Goal: Task Accomplishment & Management: Use online tool/utility

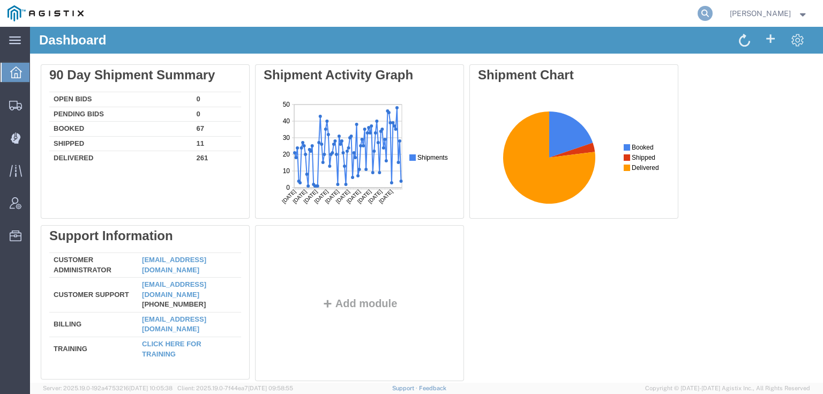
click at [712, 13] on icon at bounding box center [704, 13] width 15 height 15
paste input "56405493"
type input "56405493"
click at [712, 15] on icon at bounding box center [704, 13] width 15 height 15
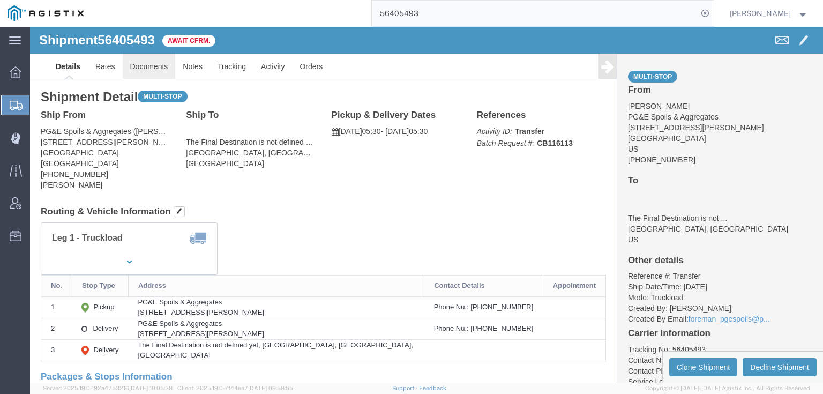
click link "Documents"
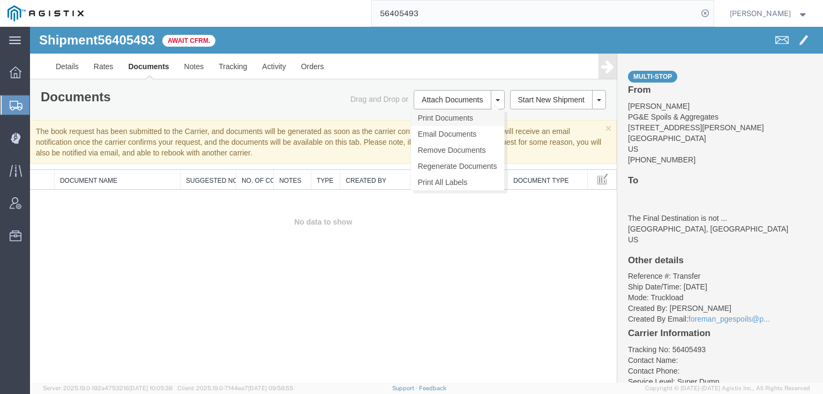
click at [452, 118] on link "Print Documents" at bounding box center [457, 118] width 93 height 16
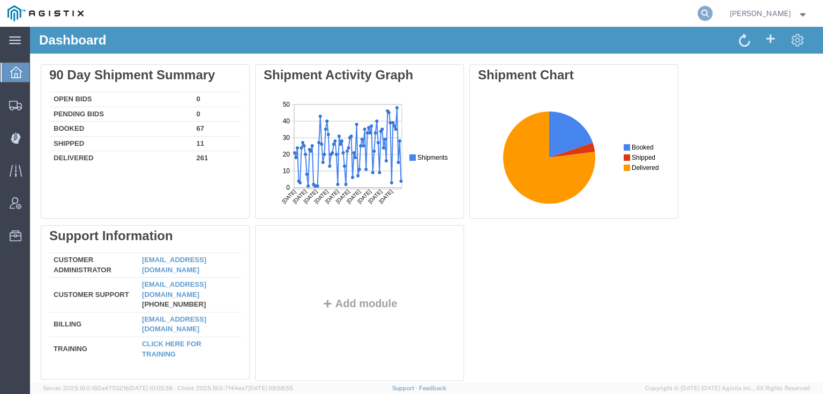
click at [712, 9] on icon at bounding box center [704, 13] width 15 height 15
click at [613, 17] on input "search" at bounding box center [535, 14] width 326 height 26
paste input "56405555"
type input "56405555"
click at [712, 17] on icon at bounding box center [704, 13] width 15 height 15
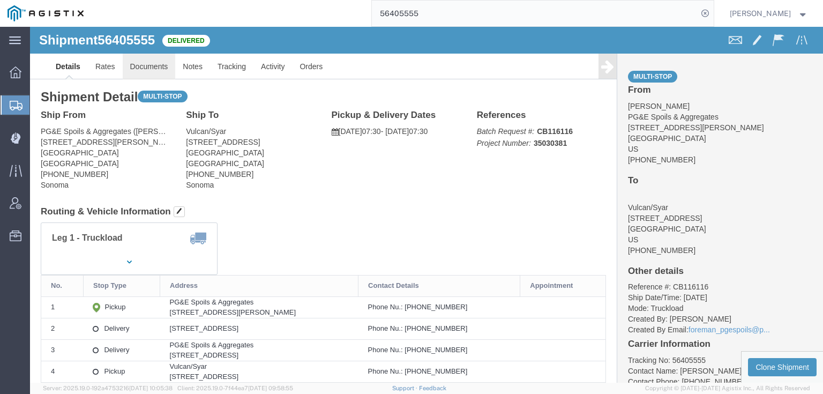
click link "Documents"
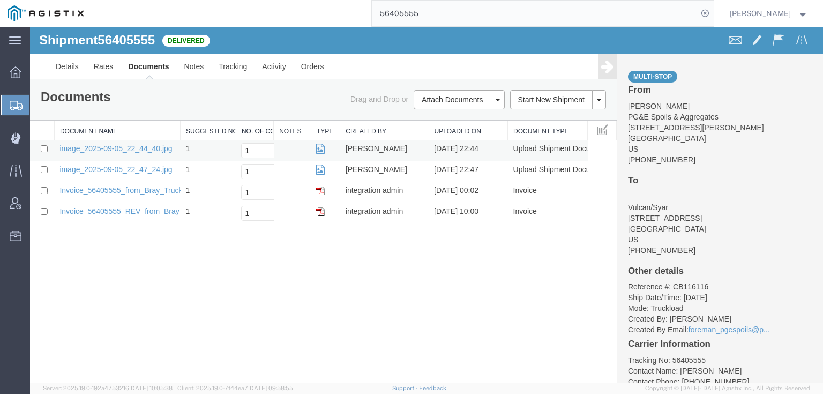
click at [40, 149] on td at bounding box center [42, 150] width 24 height 21
click at [44, 150] on input "checkbox" at bounding box center [44, 148] width 7 height 7
checkbox input "true"
click at [44, 171] on input "checkbox" at bounding box center [44, 169] width 7 height 7
checkbox input "true"
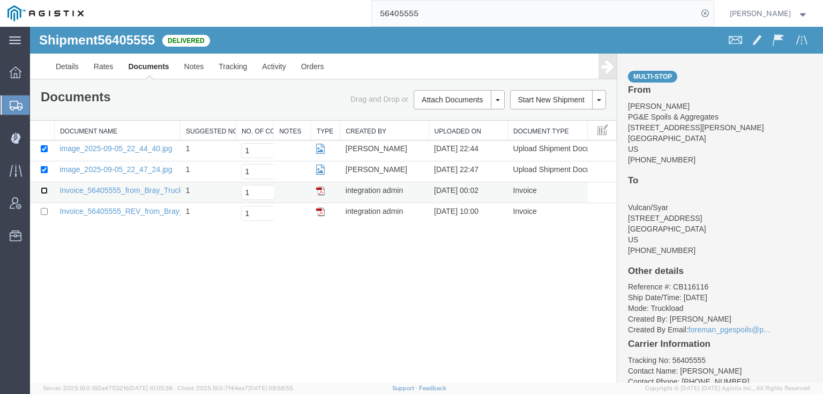
click at [42, 191] on input "checkbox" at bounding box center [44, 190] width 7 height 7
click at [43, 189] on input "checkbox" at bounding box center [44, 190] width 7 height 7
checkbox input "false"
click at [450, 116] on link "Print Documents" at bounding box center [457, 118] width 93 height 16
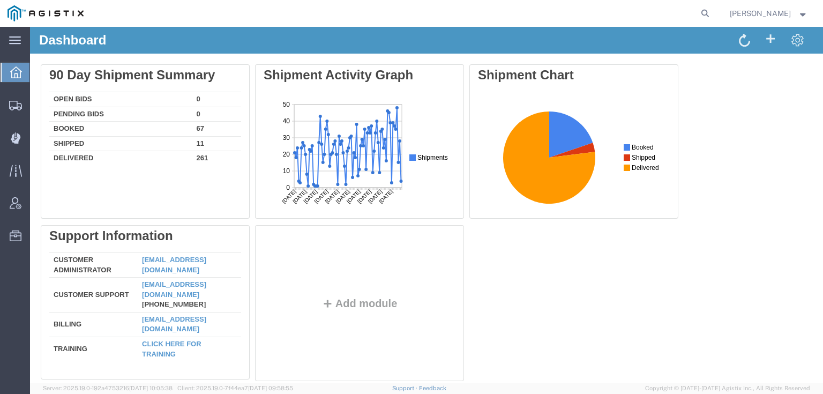
click at [714, 12] on agx-global-search at bounding box center [542, 13] width 343 height 27
click at [712, 13] on icon at bounding box center [704, 13] width 15 height 15
paste input "56461237"
type input "56461237"
click at [712, 13] on icon at bounding box center [704, 13] width 15 height 15
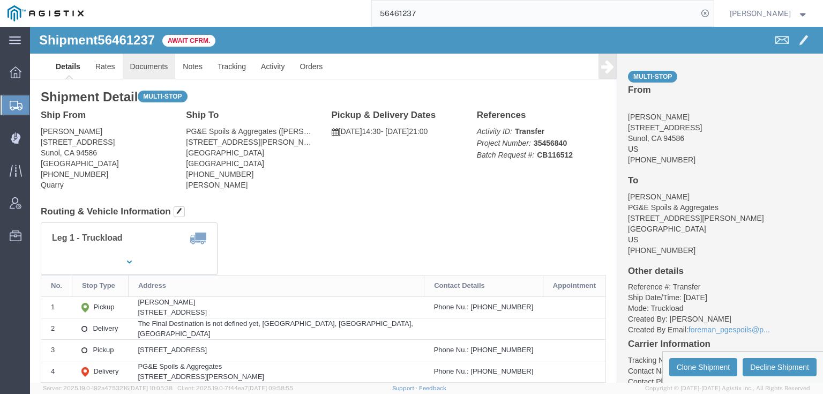
click link "Documents"
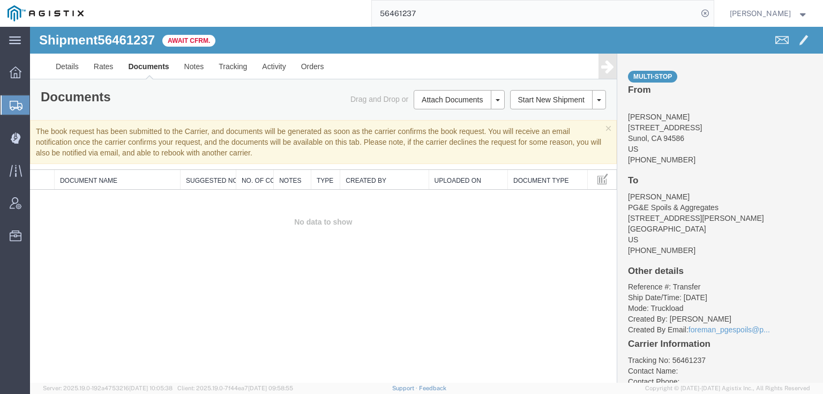
click at [24, 19] on img at bounding box center [45, 13] width 76 height 16
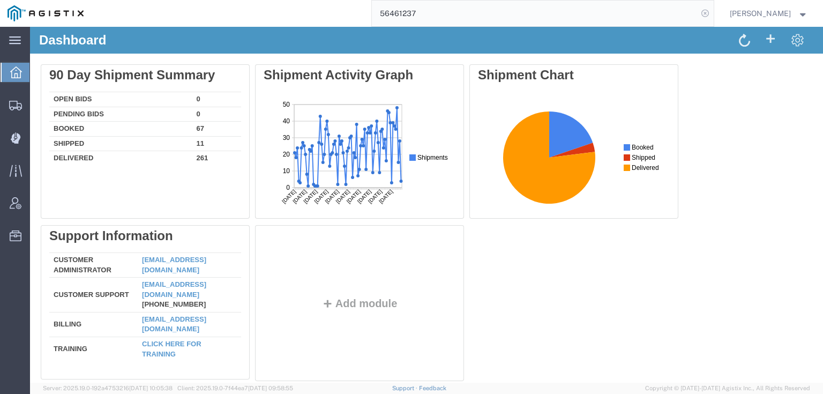
click at [712, 13] on icon at bounding box center [704, 13] width 15 height 15
drag, startPoint x: 651, startPoint y: 19, endPoint x: 705, endPoint y: 15, distance: 54.3
click at [703, 17] on agx-global-search at bounding box center [542, 13] width 343 height 27
drag, startPoint x: 710, startPoint y: 11, endPoint x: 715, endPoint y: 11, distance: 5.4
click at [710, 11] on agx-global-search at bounding box center [542, 13] width 343 height 27
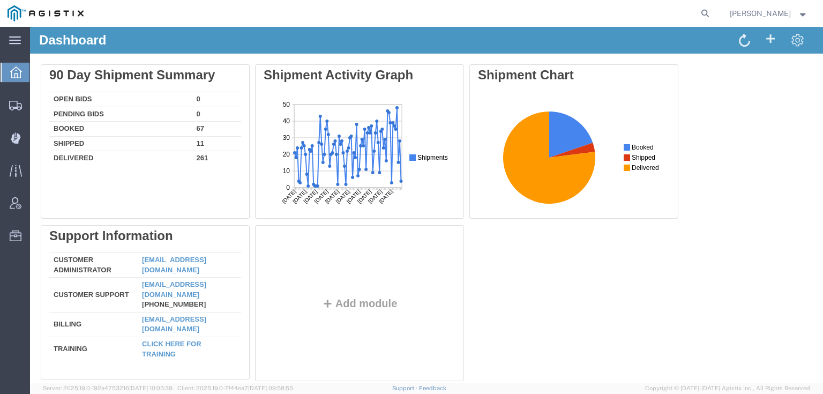
click at [714, 11] on form at bounding box center [705, 13] width 17 height 27
click at [712, 12] on icon at bounding box center [704, 13] width 15 height 15
paste input "56459208"
type input "56459208"
click at [712, 16] on icon at bounding box center [704, 13] width 15 height 15
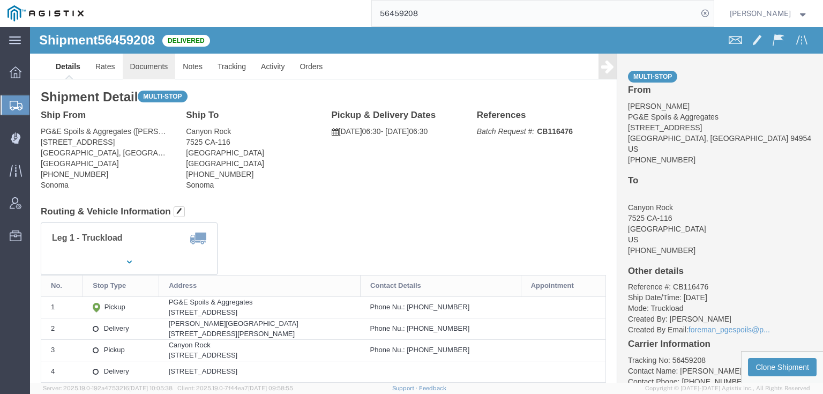
click link "Documents"
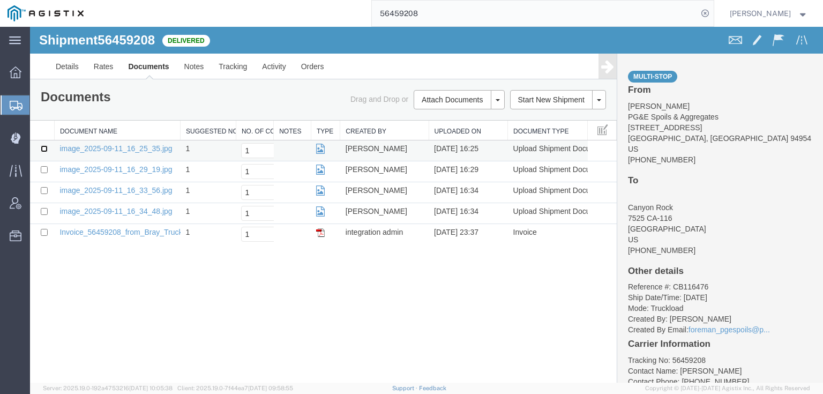
click at [47, 147] on input "checkbox" at bounding box center [44, 148] width 7 height 7
checkbox input "true"
click at [41, 168] on input "checkbox" at bounding box center [44, 169] width 7 height 7
checkbox input "true"
click at [46, 187] on input "checkbox" at bounding box center [44, 190] width 7 height 7
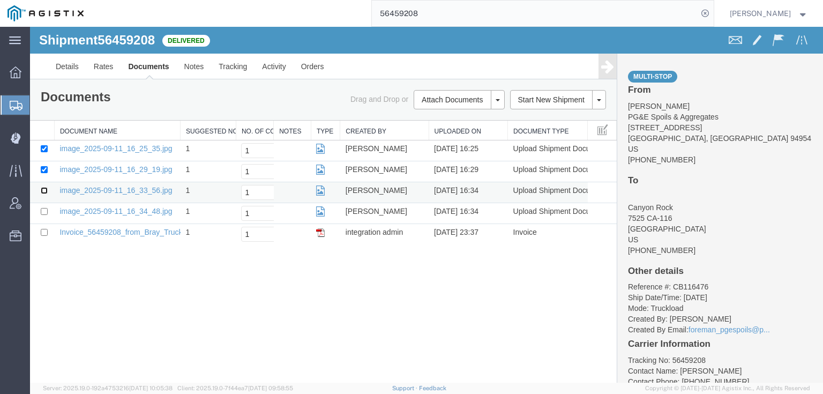
checkbox input "true"
click at [44, 208] on input "checkbox" at bounding box center [44, 211] width 7 height 7
checkbox input "true"
click at [148, 67] on link "Documents" at bounding box center [149, 67] width 56 height 26
click at [42, 148] on input "checkbox" at bounding box center [44, 148] width 7 height 7
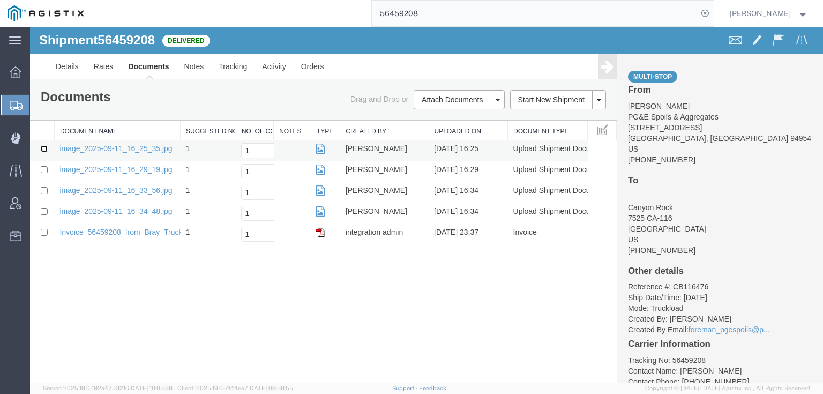
checkbox input "true"
drag, startPoint x: 46, startPoint y: 166, endPoint x: 41, endPoint y: 183, distance: 17.3
click at [46, 167] on input "checkbox" at bounding box center [44, 169] width 7 height 7
checkbox input "true"
click at [43, 191] on input "checkbox" at bounding box center [44, 190] width 7 height 7
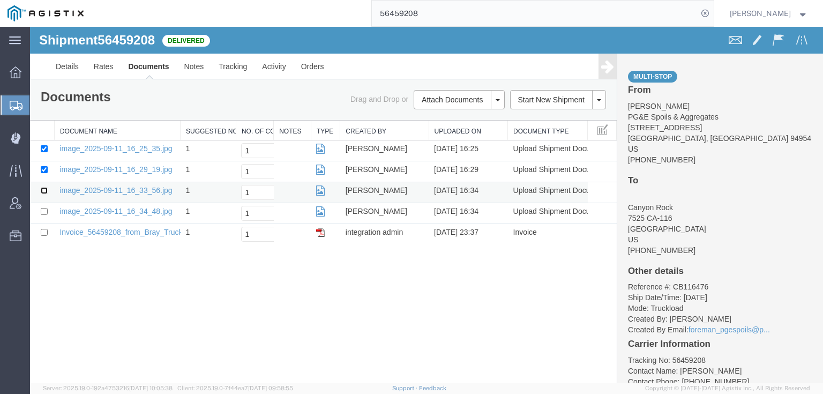
checkbox input "true"
click at [41, 212] on input "checkbox" at bounding box center [44, 211] width 7 height 7
checkbox input "true"
click at [463, 117] on link "Print Documents" at bounding box center [457, 118] width 93 height 16
